Goal: Manage account settings

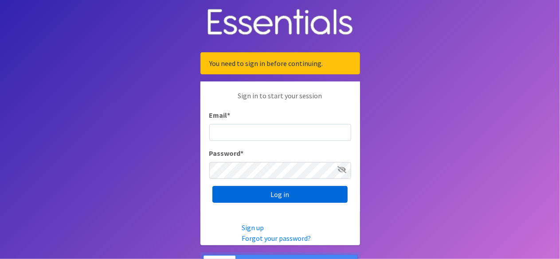
type input "[EMAIL_ADDRESS][DOMAIN_NAME]"
click at [220, 196] on input "Log in" at bounding box center [279, 194] width 135 height 17
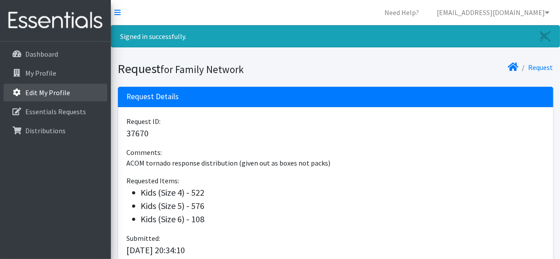
click at [50, 90] on p "Edit My Profile" at bounding box center [47, 92] width 45 height 9
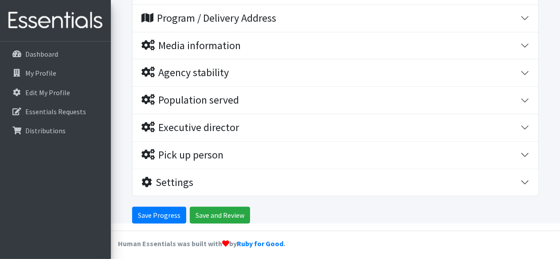
scroll to position [162, 0]
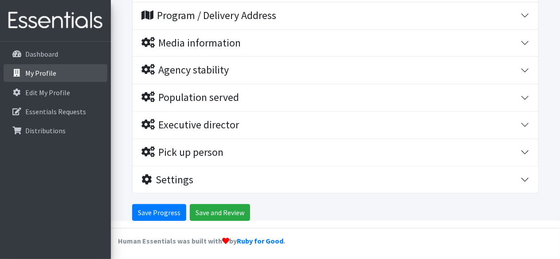
click at [36, 73] on p "My Profile" at bounding box center [40, 73] width 31 height 9
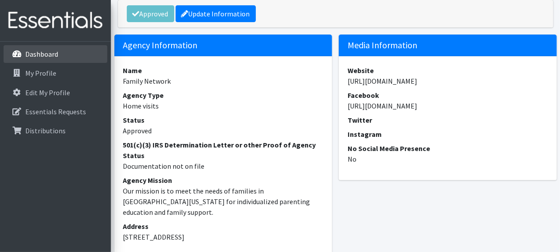
scroll to position [57, 0]
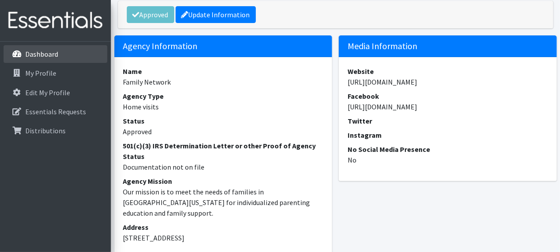
click at [56, 52] on p "Dashboard" at bounding box center [41, 54] width 33 height 9
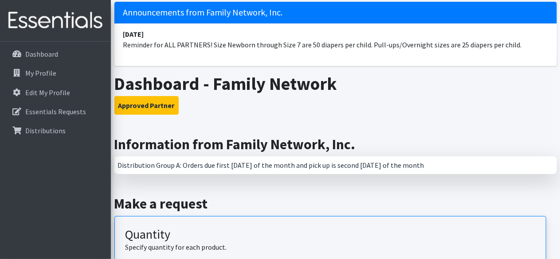
scroll to position [35, 0]
